Goal: Find specific page/section: Find specific page/section

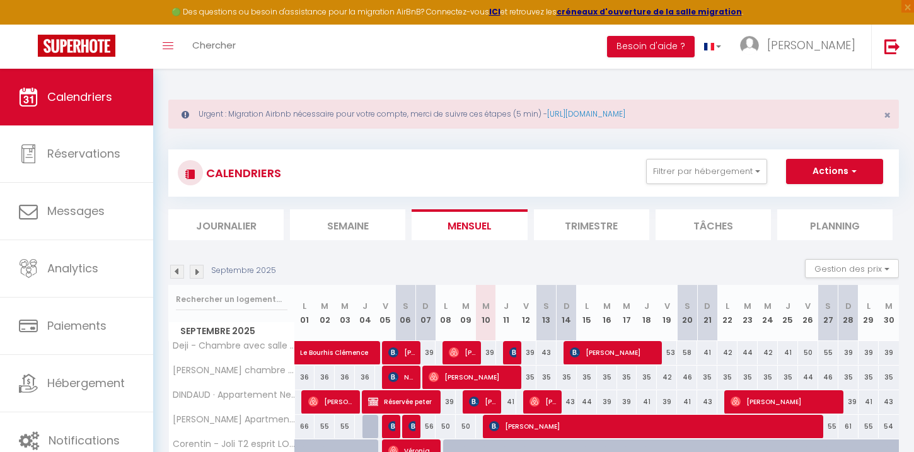
click at [181, 271] on img at bounding box center [177, 272] width 14 height 14
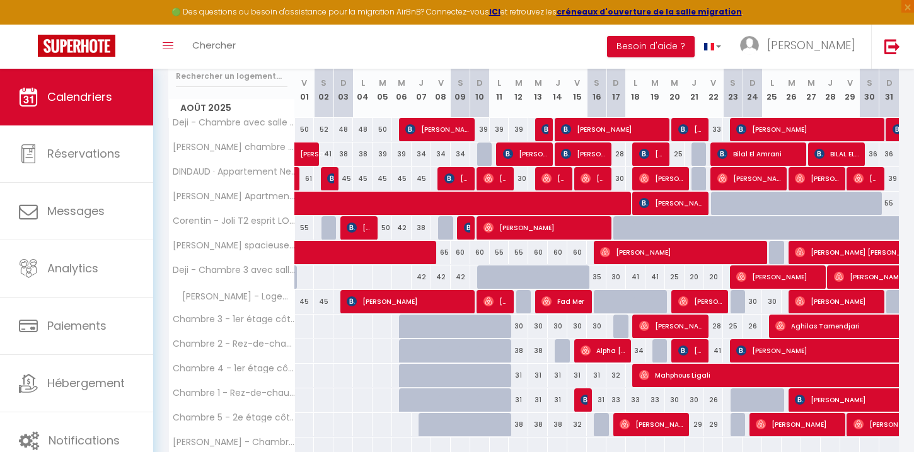
scroll to position [192, 0]
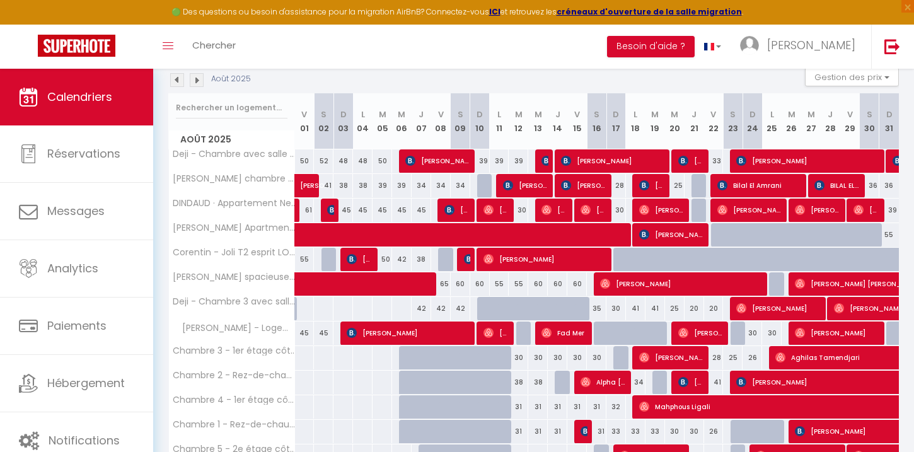
click at [176, 80] on img at bounding box center [177, 80] width 14 height 14
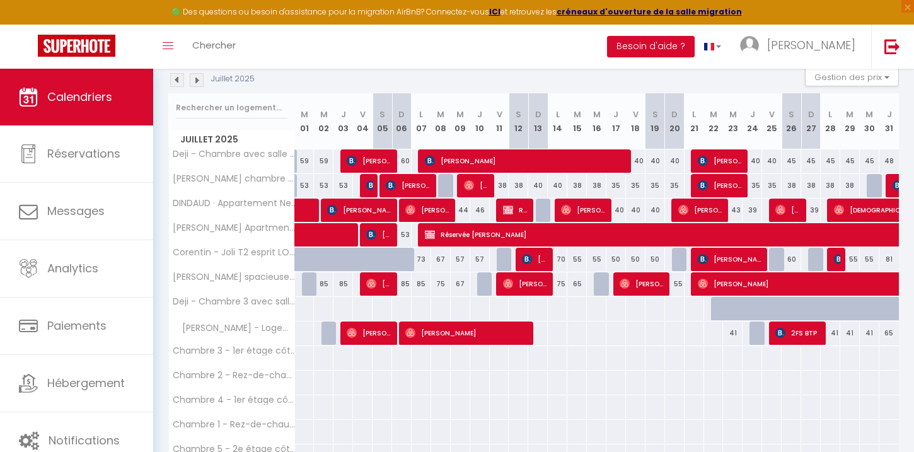
click at [175, 78] on img at bounding box center [177, 80] width 14 height 14
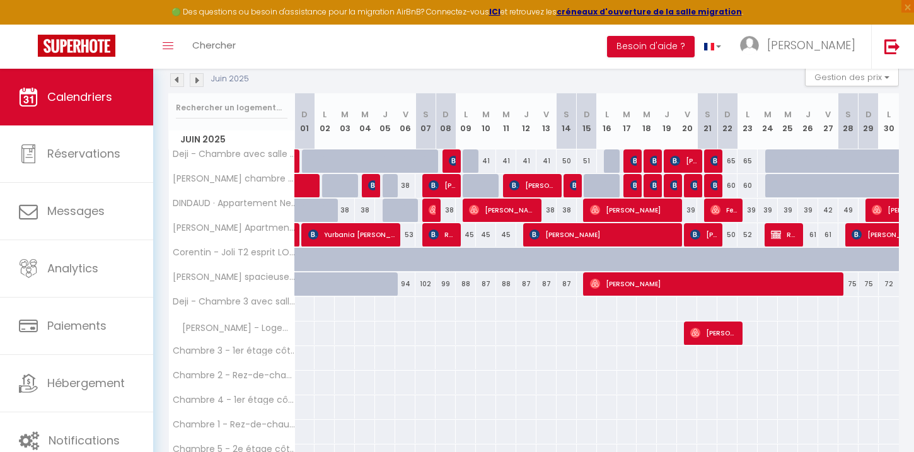
click at [175, 80] on img at bounding box center [177, 80] width 14 height 14
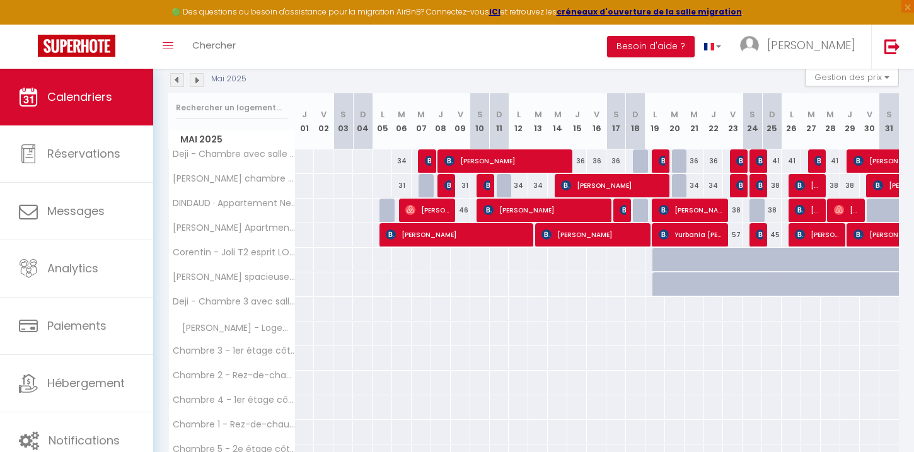
click at [175, 80] on img at bounding box center [177, 80] width 14 height 14
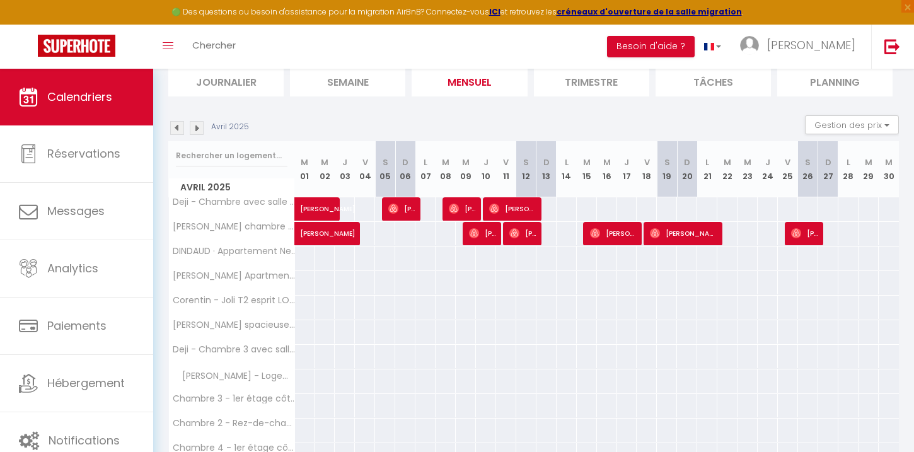
scroll to position [144, 0]
click at [183, 129] on img at bounding box center [177, 127] width 14 height 14
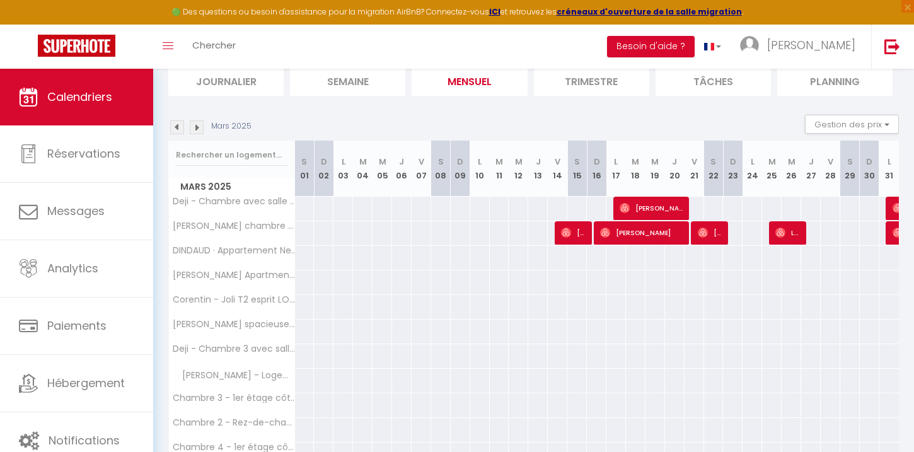
click at [178, 127] on img at bounding box center [177, 127] width 14 height 14
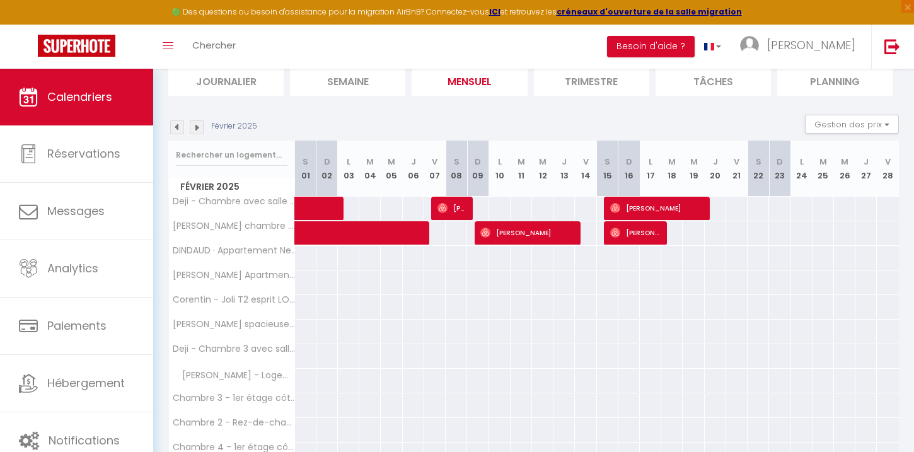
click at [178, 127] on img at bounding box center [177, 127] width 14 height 14
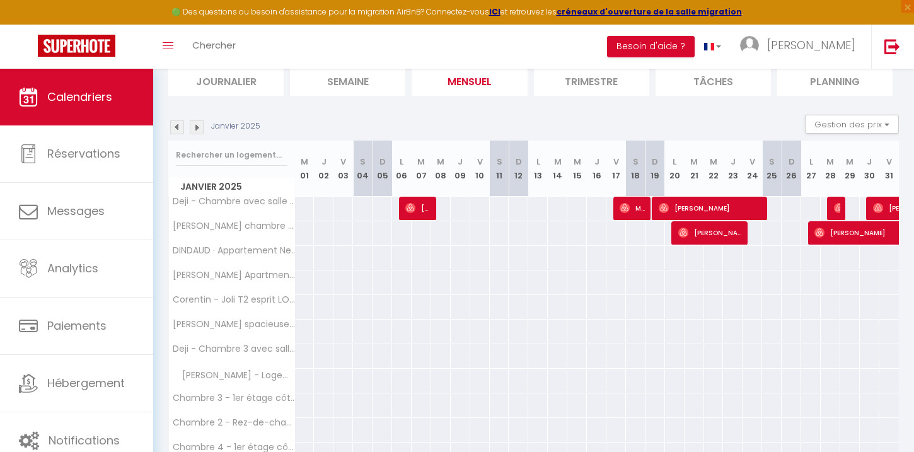
click at [178, 127] on img at bounding box center [177, 127] width 14 height 14
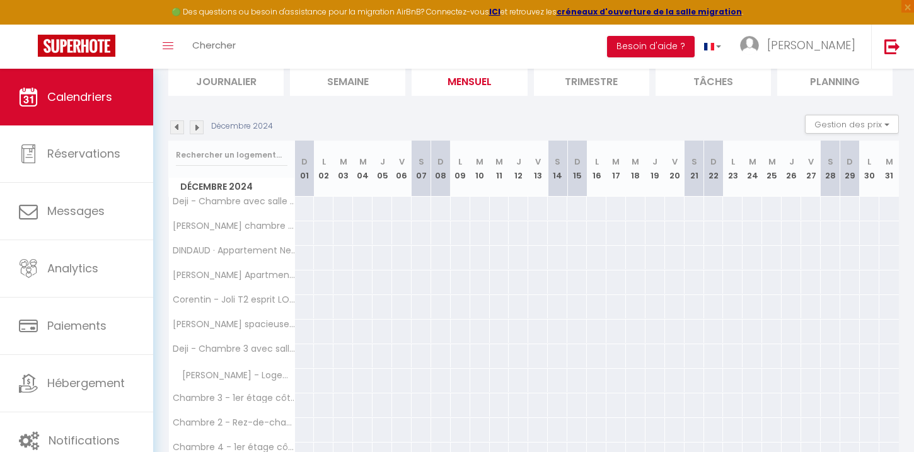
click at [180, 128] on img at bounding box center [177, 127] width 14 height 14
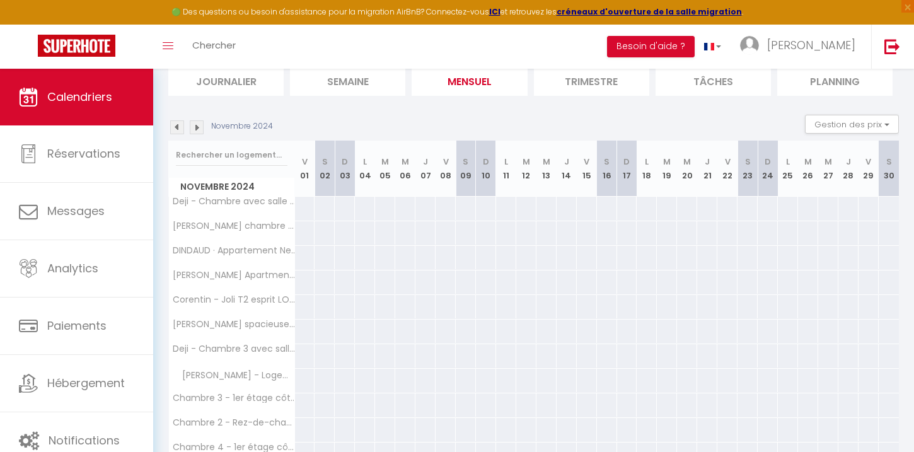
click at [202, 122] on img at bounding box center [197, 127] width 14 height 14
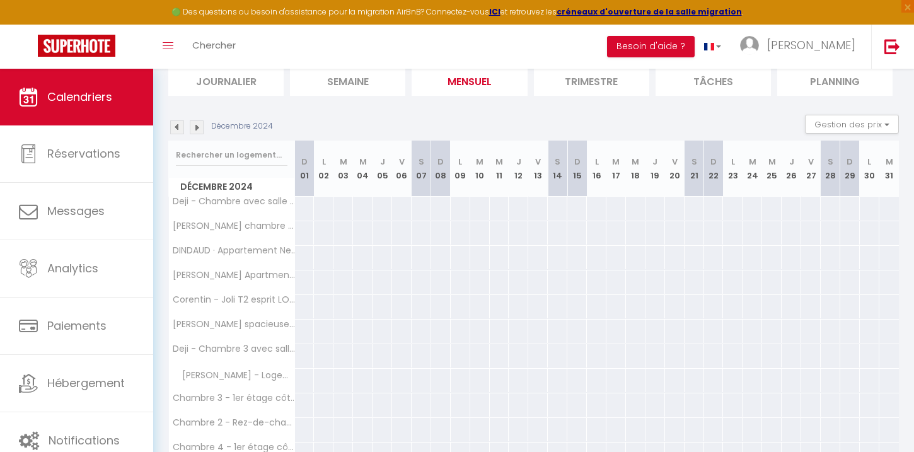
click at [202, 122] on img at bounding box center [197, 127] width 14 height 14
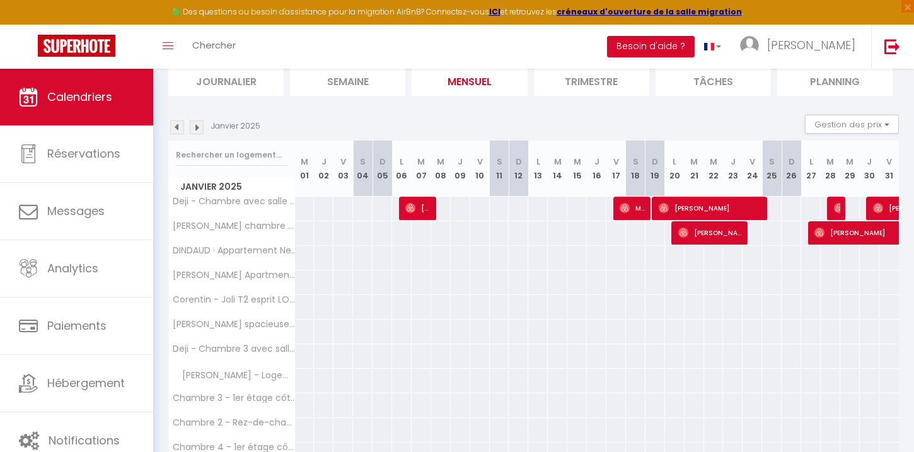
click at [202, 122] on img at bounding box center [197, 127] width 14 height 14
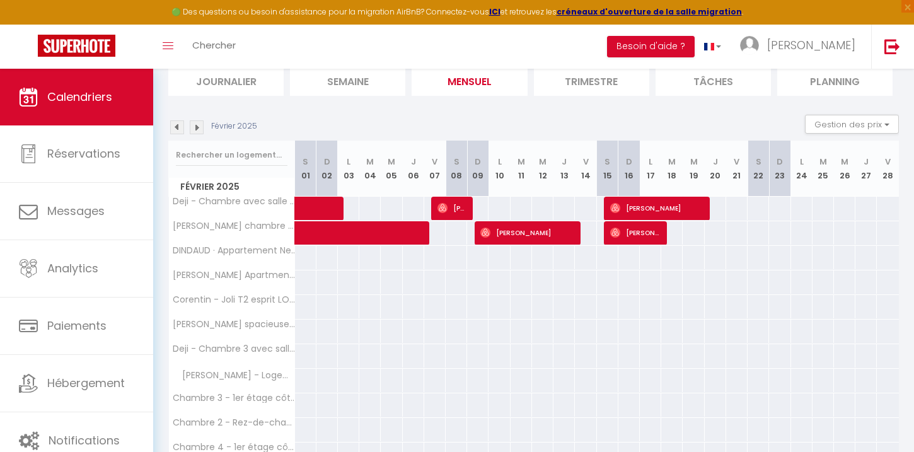
click at [172, 123] on img at bounding box center [177, 127] width 14 height 14
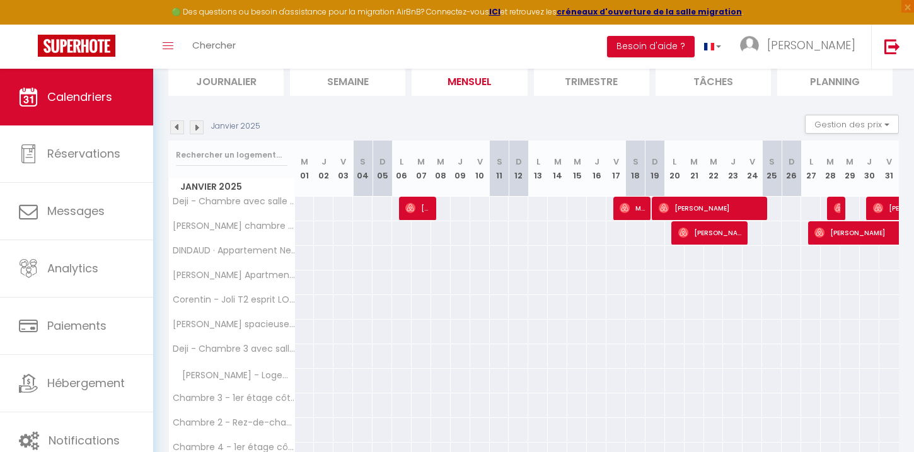
click at [197, 127] on img at bounding box center [197, 127] width 14 height 14
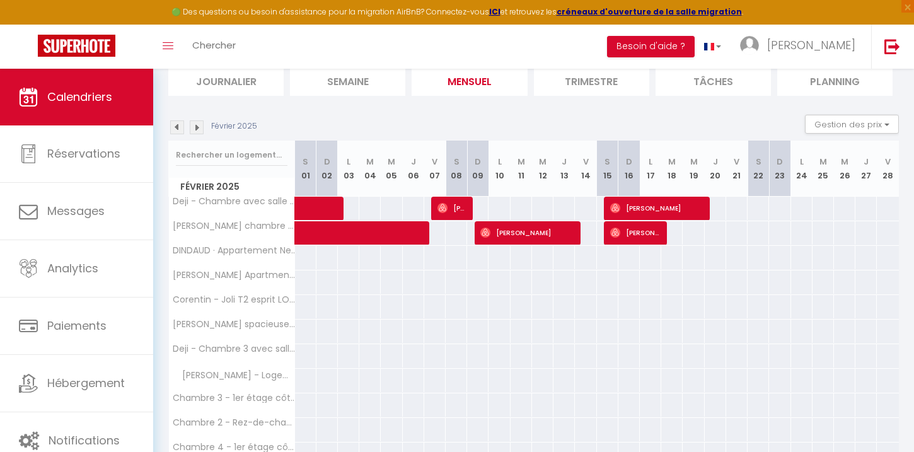
click at [197, 127] on img at bounding box center [197, 127] width 14 height 14
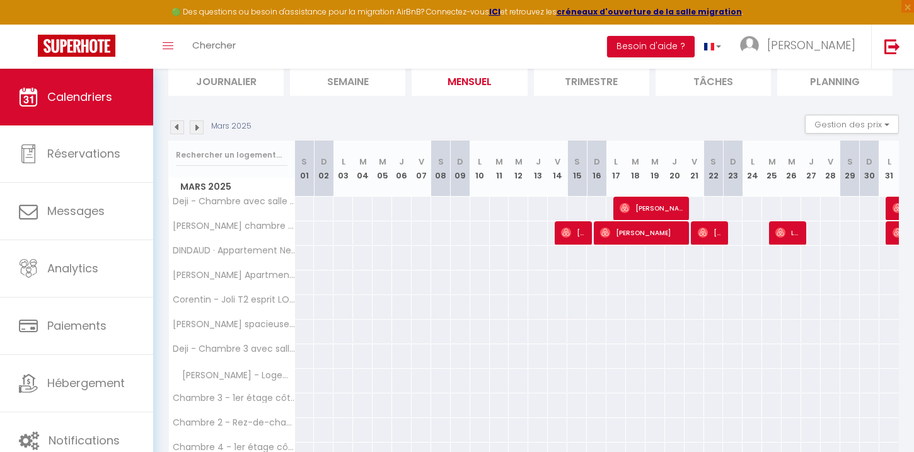
click at [197, 127] on img at bounding box center [197, 127] width 14 height 14
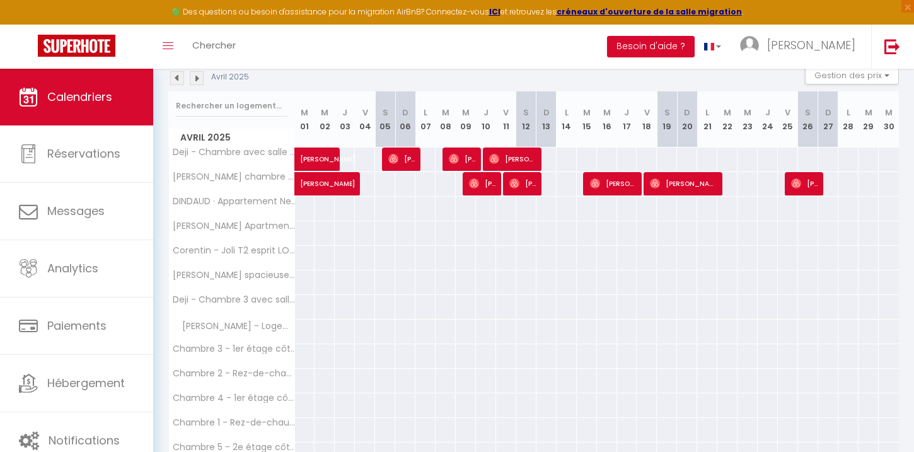
scroll to position [194, 0]
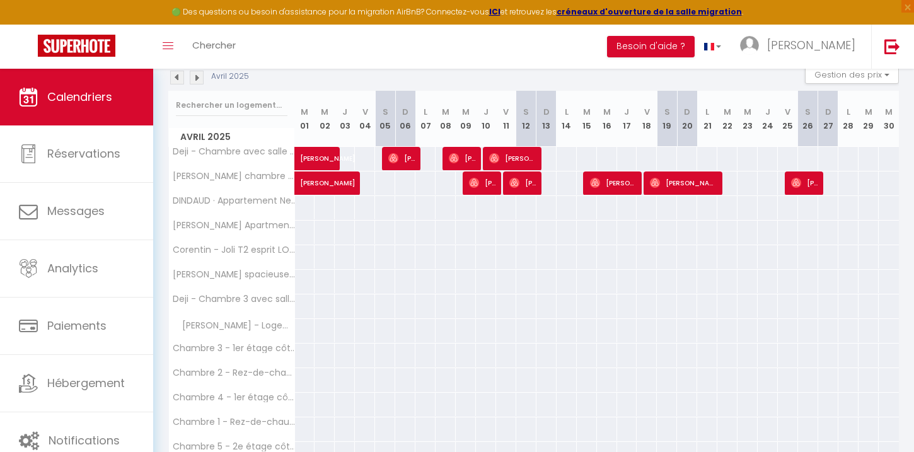
click at [200, 79] on img at bounding box center [197, 78] width 14 height 14
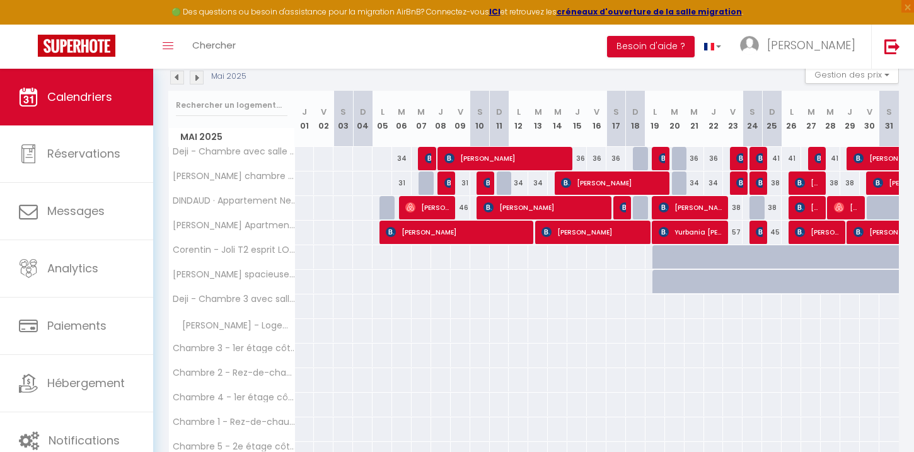
click at [201, 81] on img at bounding box center [197, 78] width 14 height 14
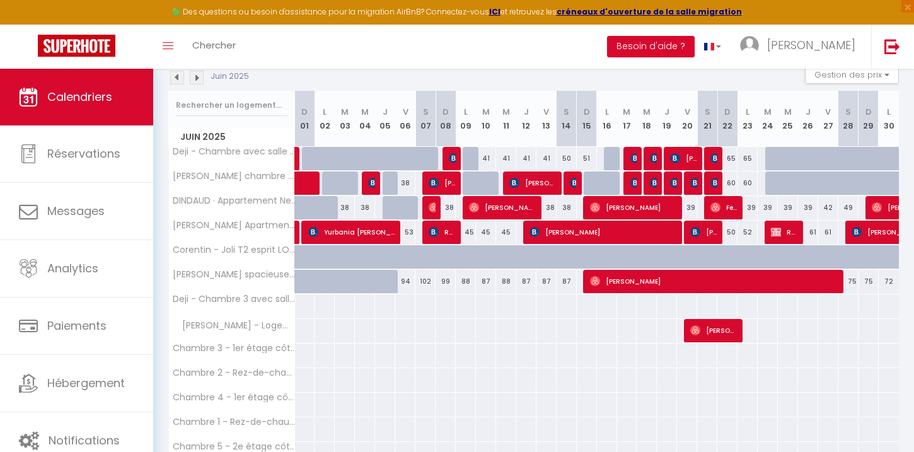
click at [201, 81] on img at bounding box center [197, 78] width 14 height 14
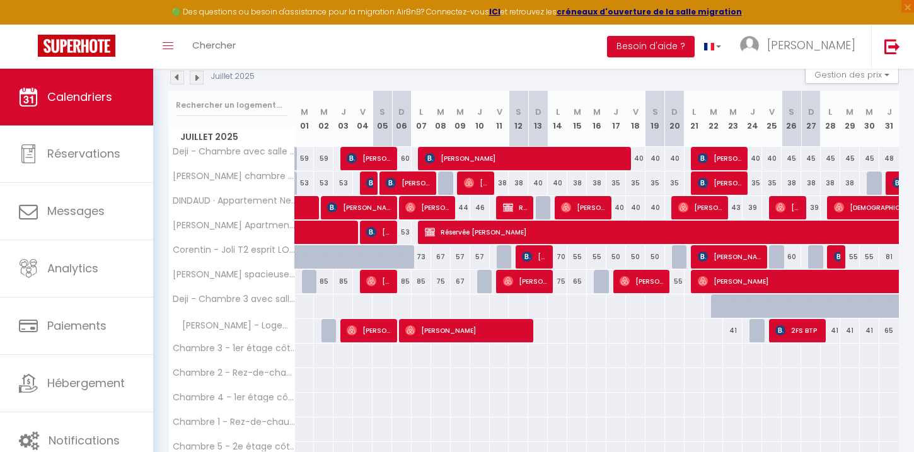
click at [201, 81] on img at bounding box center [197, 78] width 14 height 14
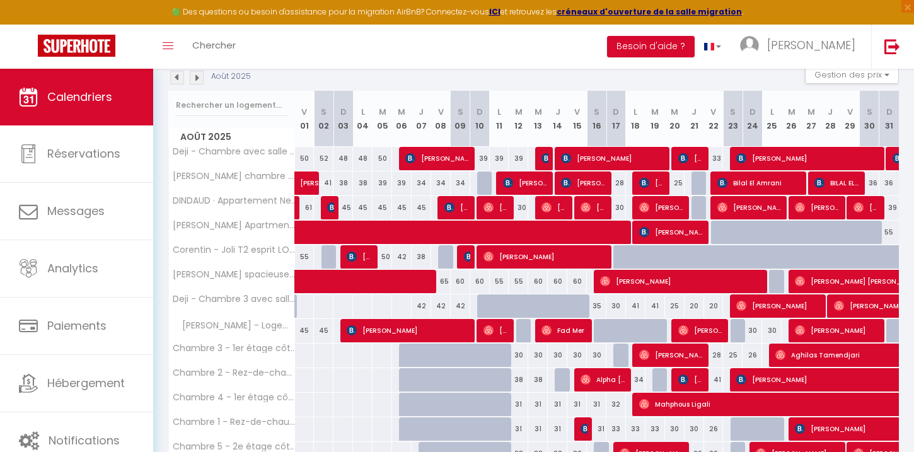
click at [201, 81] on img at bounding box center [197, 78] width 14 height 14
